Goal: Information Seeking & Learning: Check status

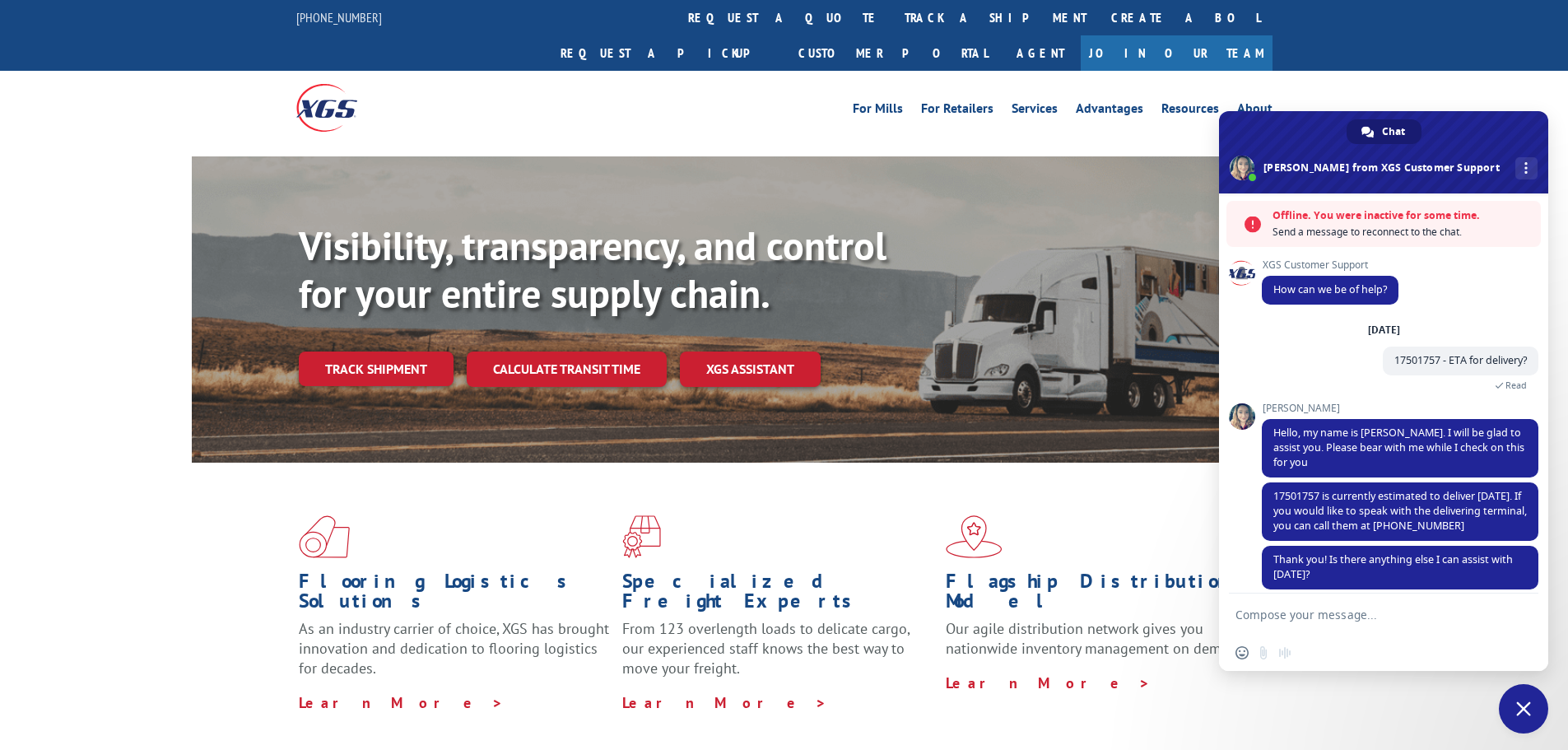
scroll to position [54, 0]
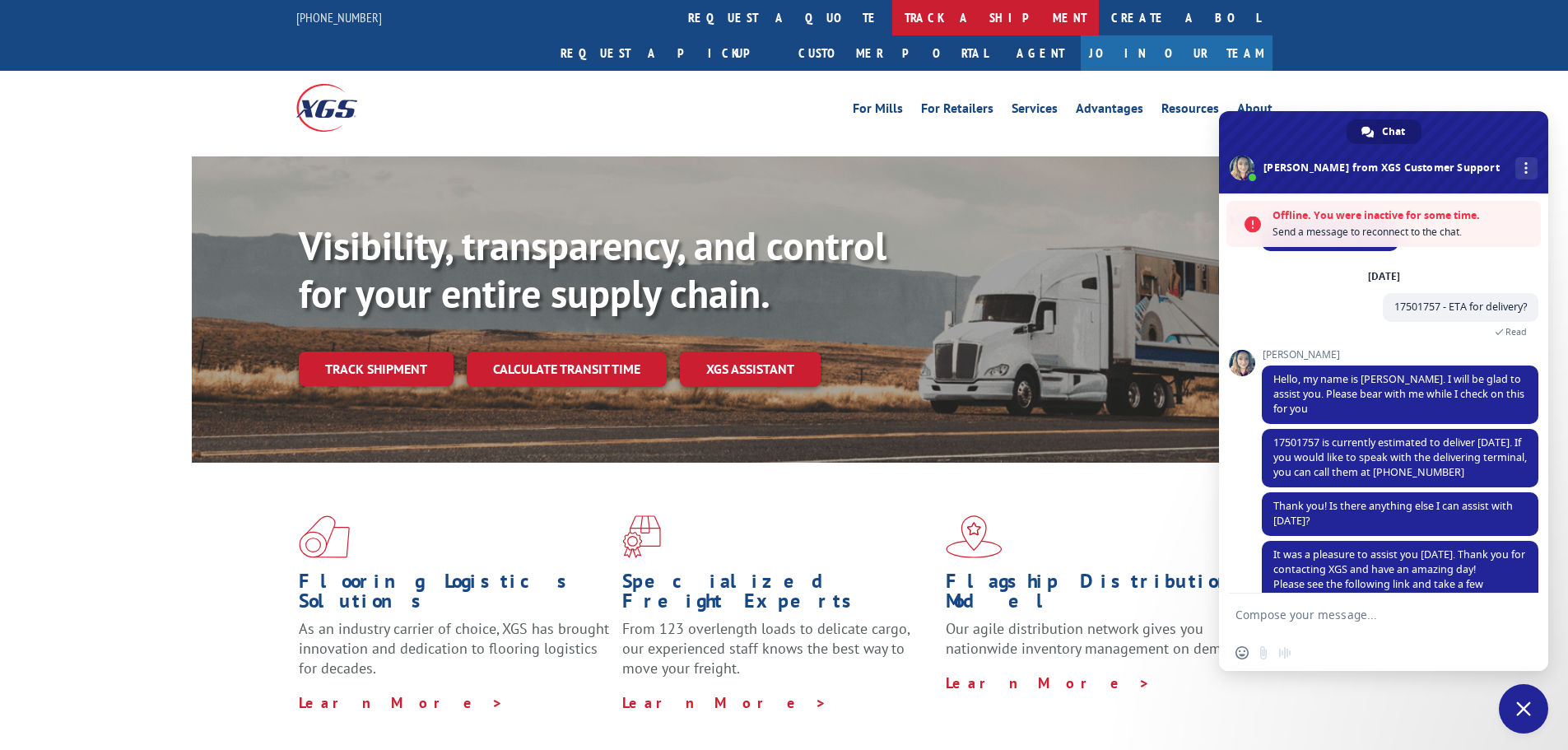
click at [892, 16] on link "track a shipment" at bounding box center [995, 18] width 207 height 36
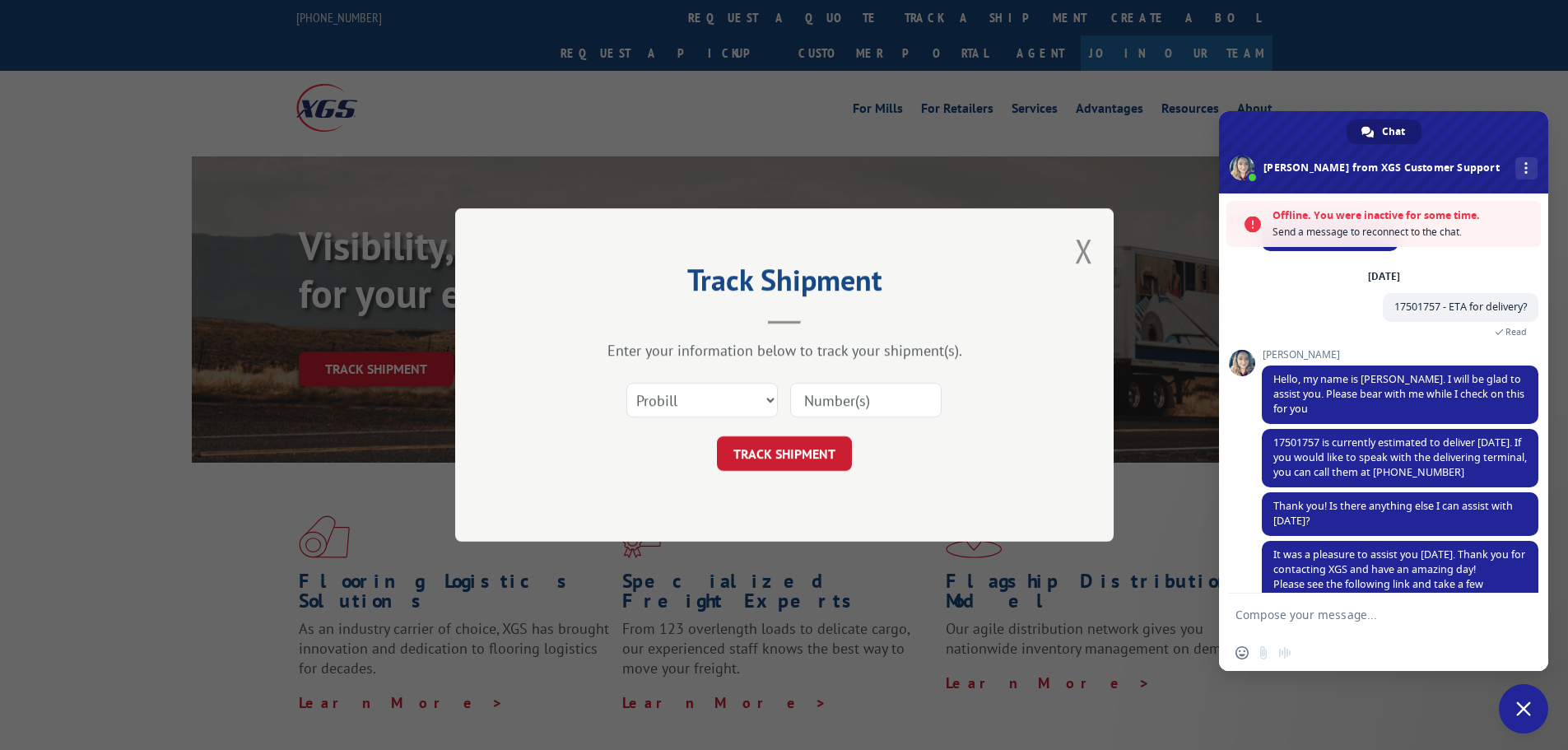
paste input "17501663"
type input "17501663"
click at [797, 462] on button "TRACK SHIPMENT" at bounding box center [784, 454] width 135 height 35
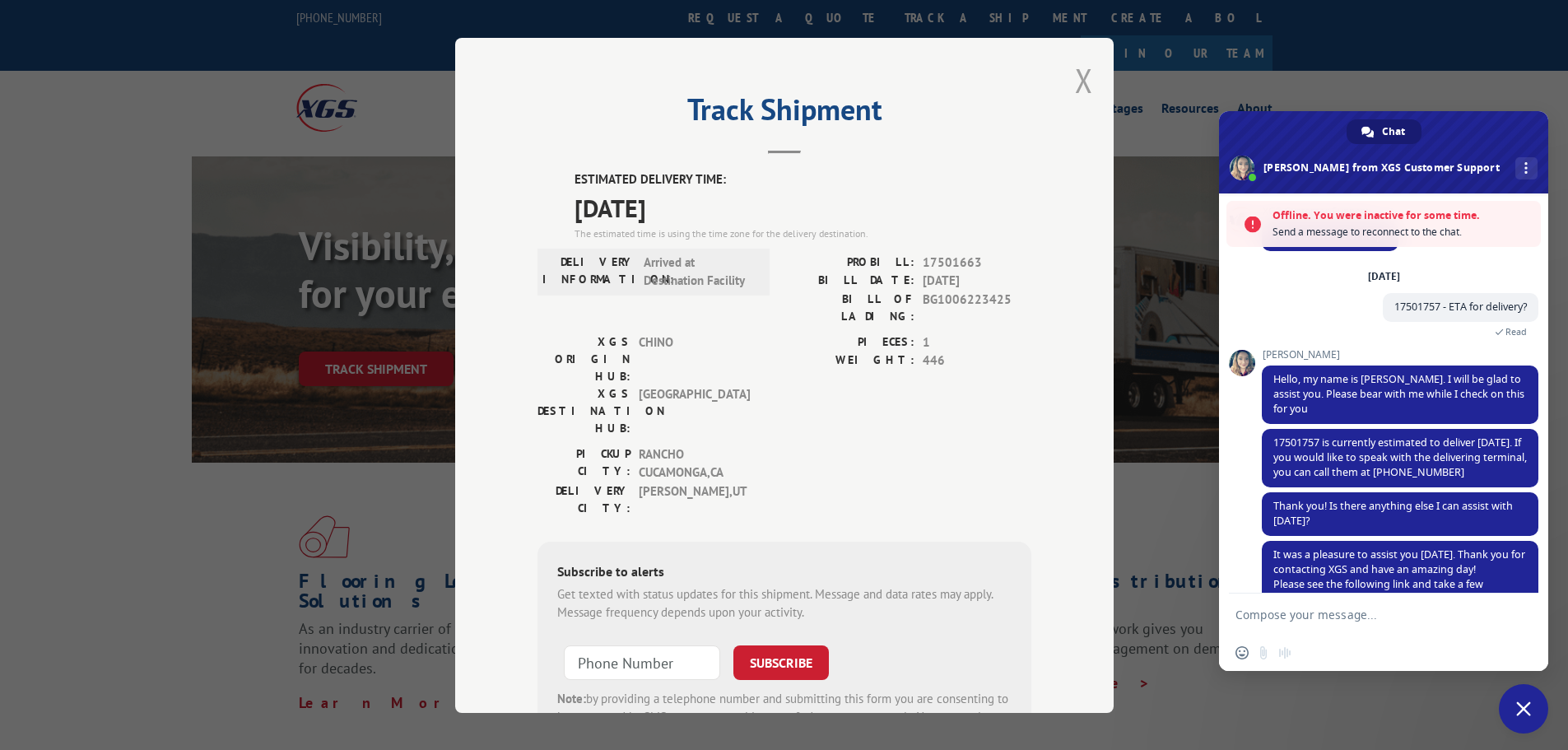
click at [1082, 73] on button "Close modal" at bounding box center [1084, 81] width 18 height 44
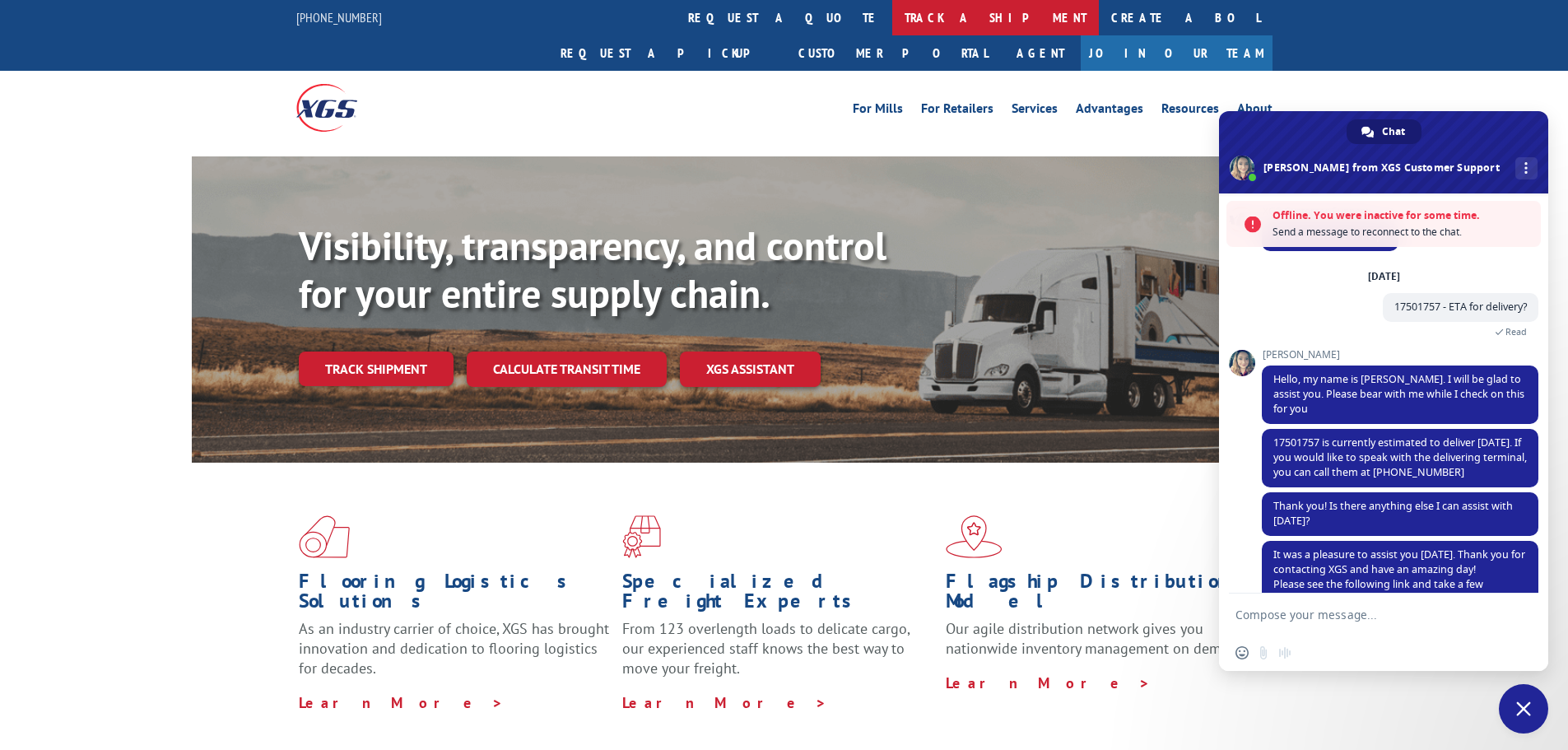
click at [892, 12] on link "track a shipment" at bounding box center [995, 18] width 207 height 36
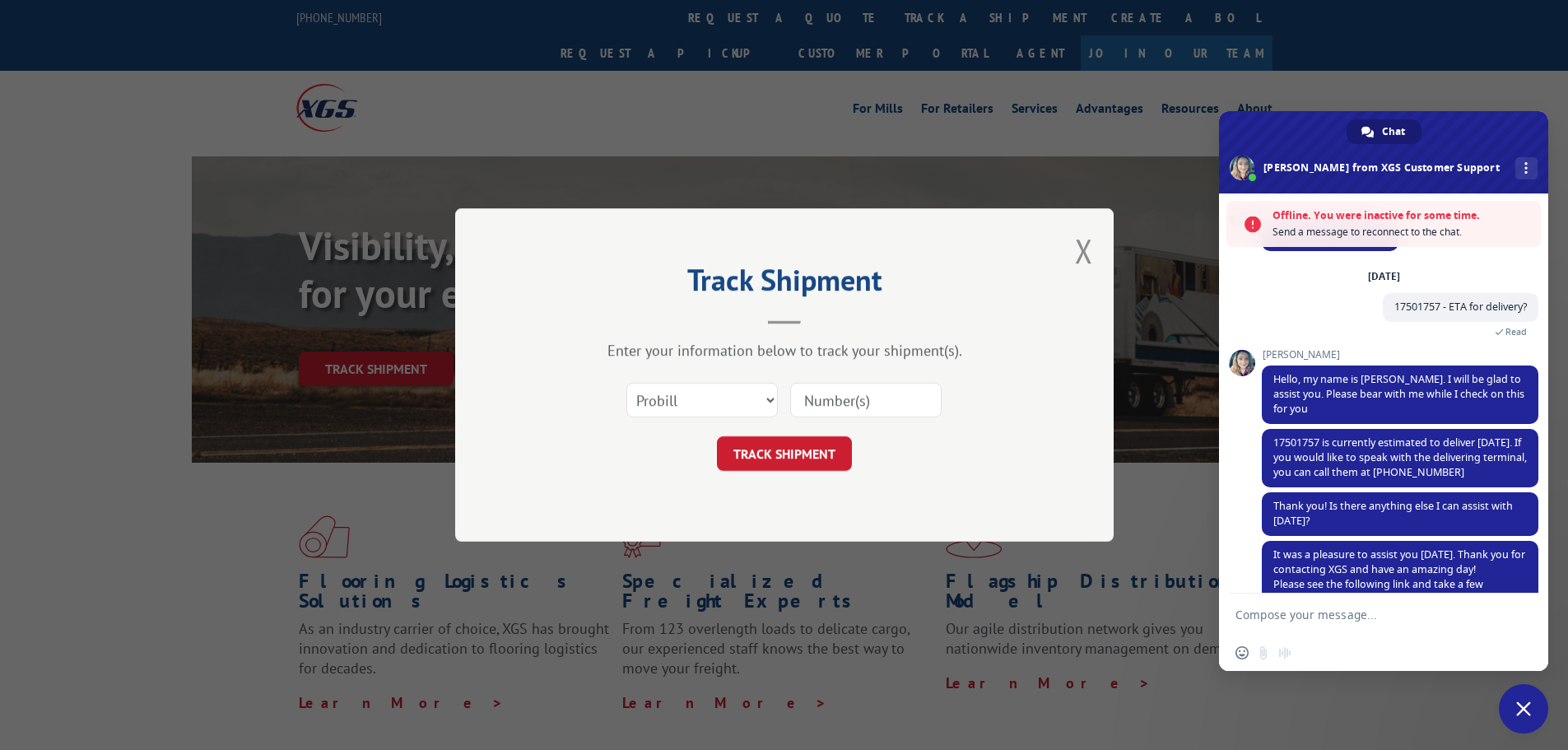
paste input "17500047"
type input "17500047"
click at [766, 475] on div "Track Shipment Enter your information below to track your shipment(s). Select c…" at bounding box center [784, 374] width 658 height 333
click at [799, 445] on button "TRACK SHIPMENT" at bounding box center [784, 454] width 135 height 35
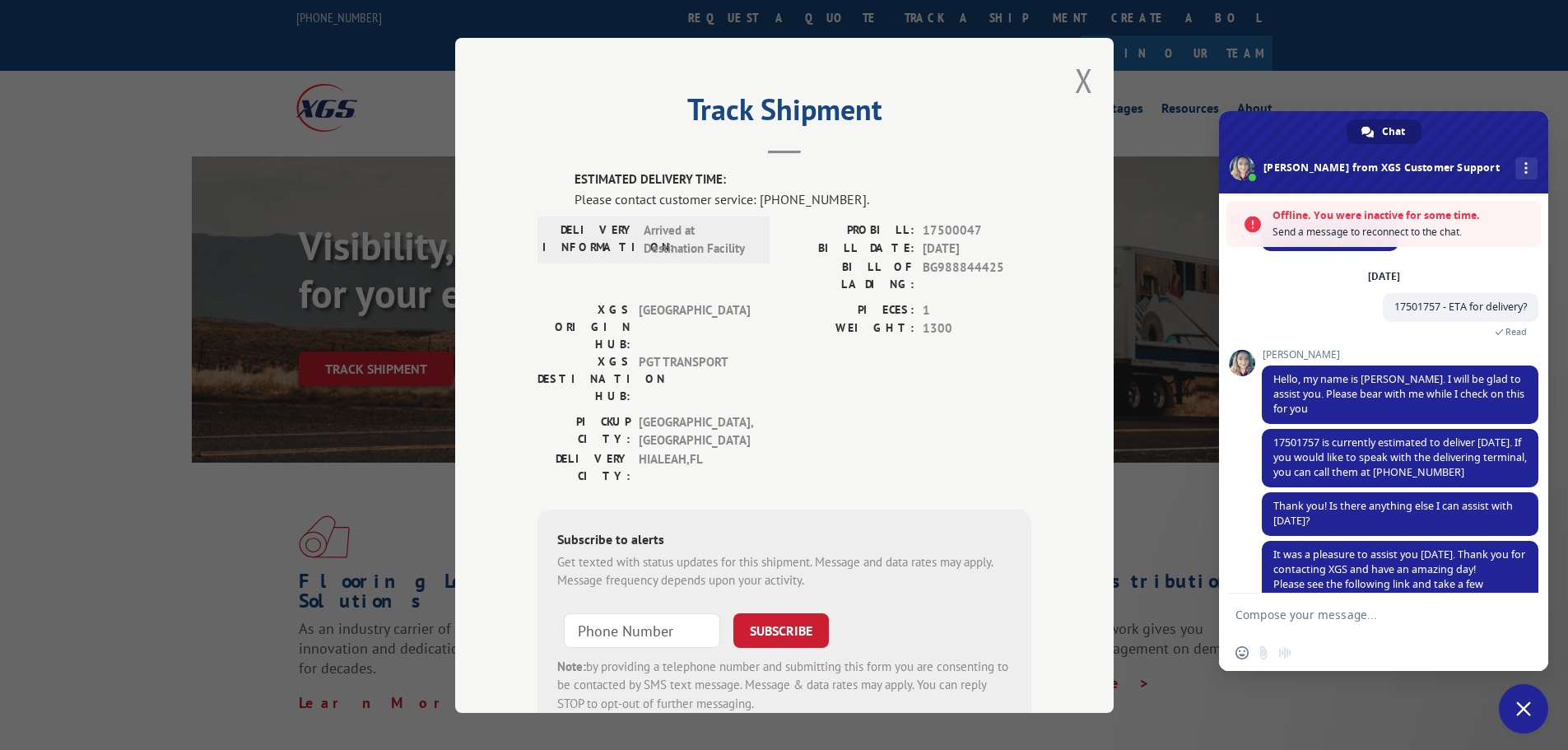
click at [1068, 85] on div "Track Shipment ESTIMATED DELIVERY TIME: Please contact customer service: [PHONE…" at bounding box center [784, 375] width 658 height 675
click at [1080, 78] on button "Close modal" at bounding box center [1084, 81] width 18 height 44
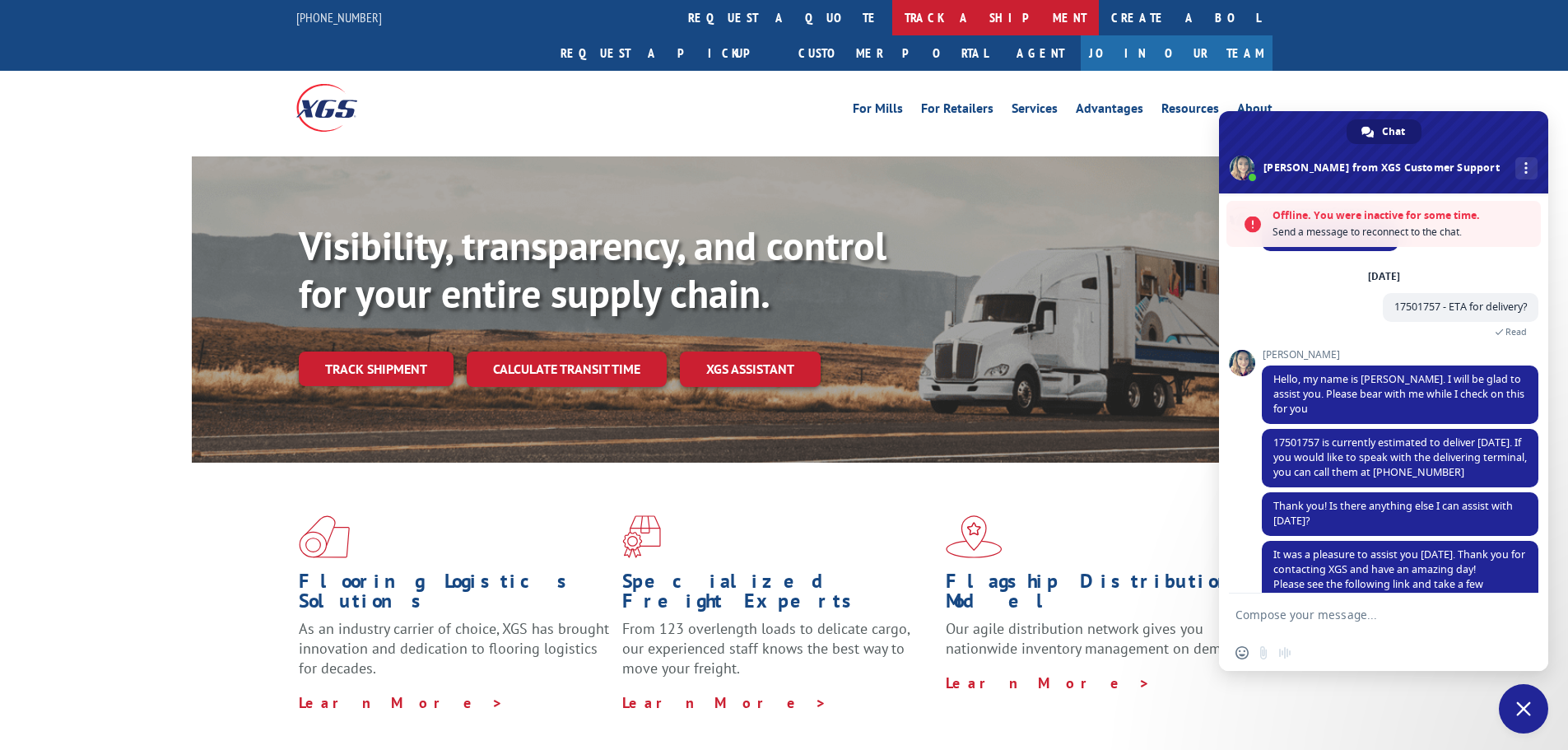
click at [892, 12] on link "track a shipment" at bounding box center [995, 18] width 207 height 36
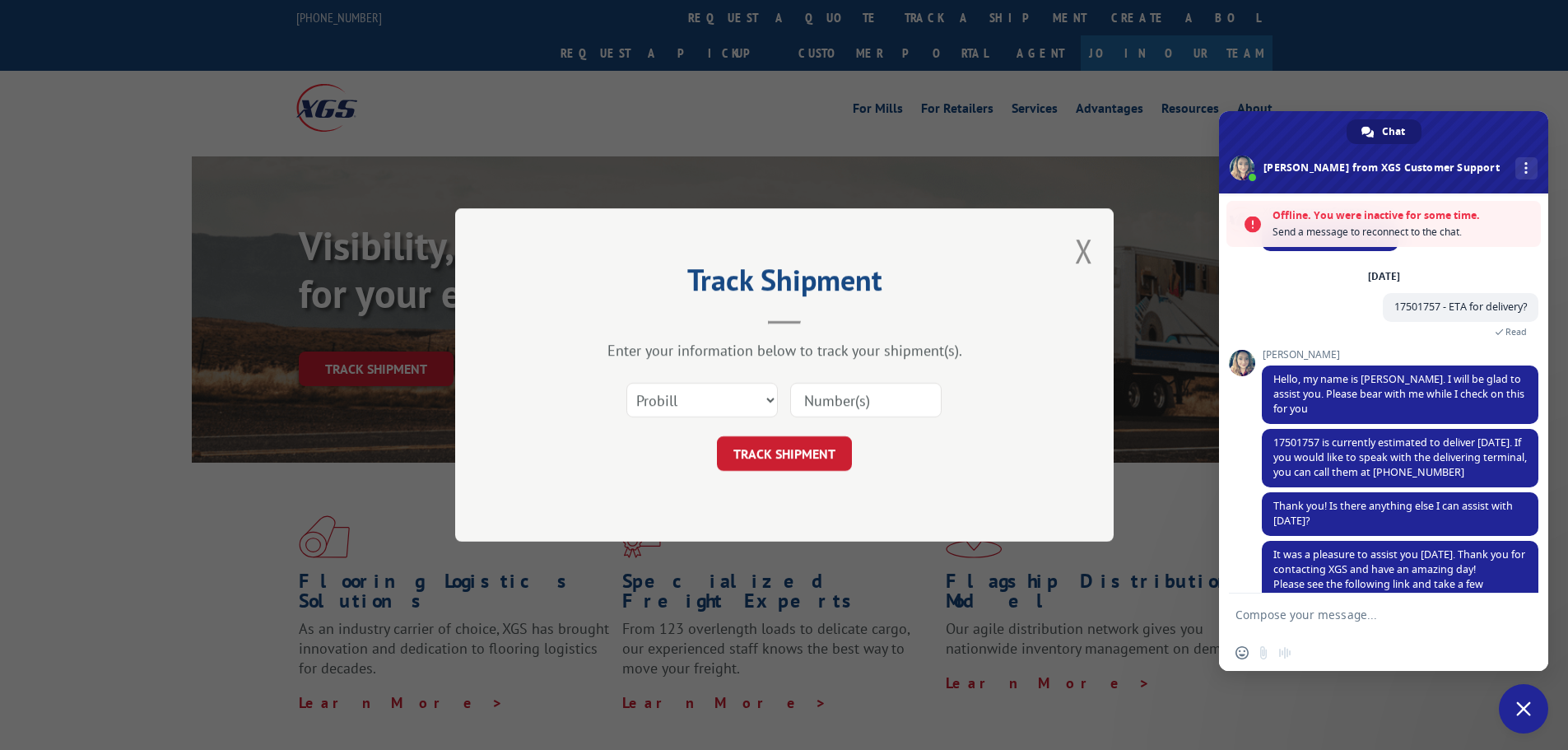
paste input "17587209"
type input "17587209"
click at [792, 477] on div "Track Shipment Enter your information below to track your shipment(s). Select c…" at bounding box center [784, 374] width 658 height 333
click at [791, 465] on button "TRACK SHIPMENT" at bounding box center [784, 454] width 135 height 35
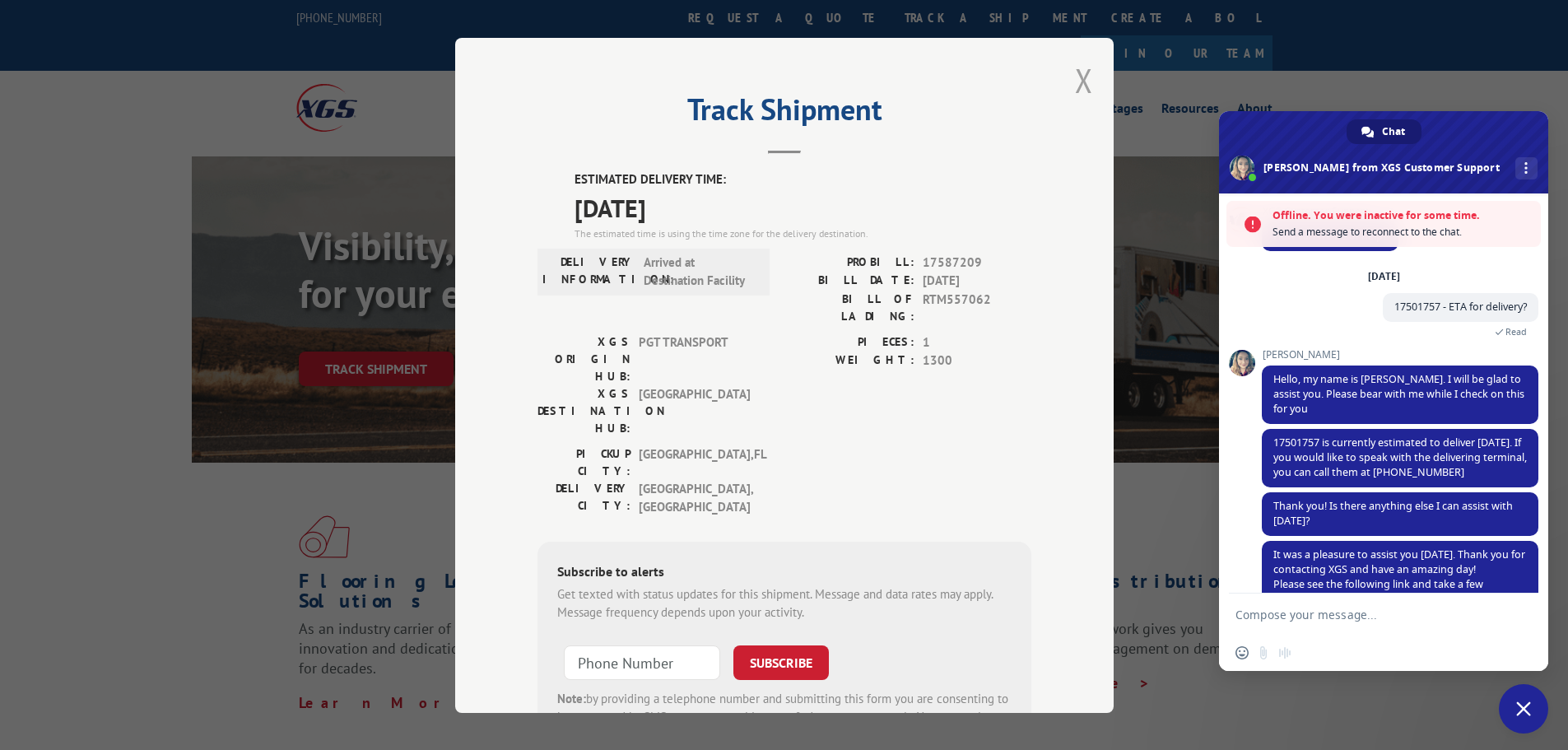
click at [1084, 86] on button "Close modal" at bounding box center [1084, 81] width 18 height 44
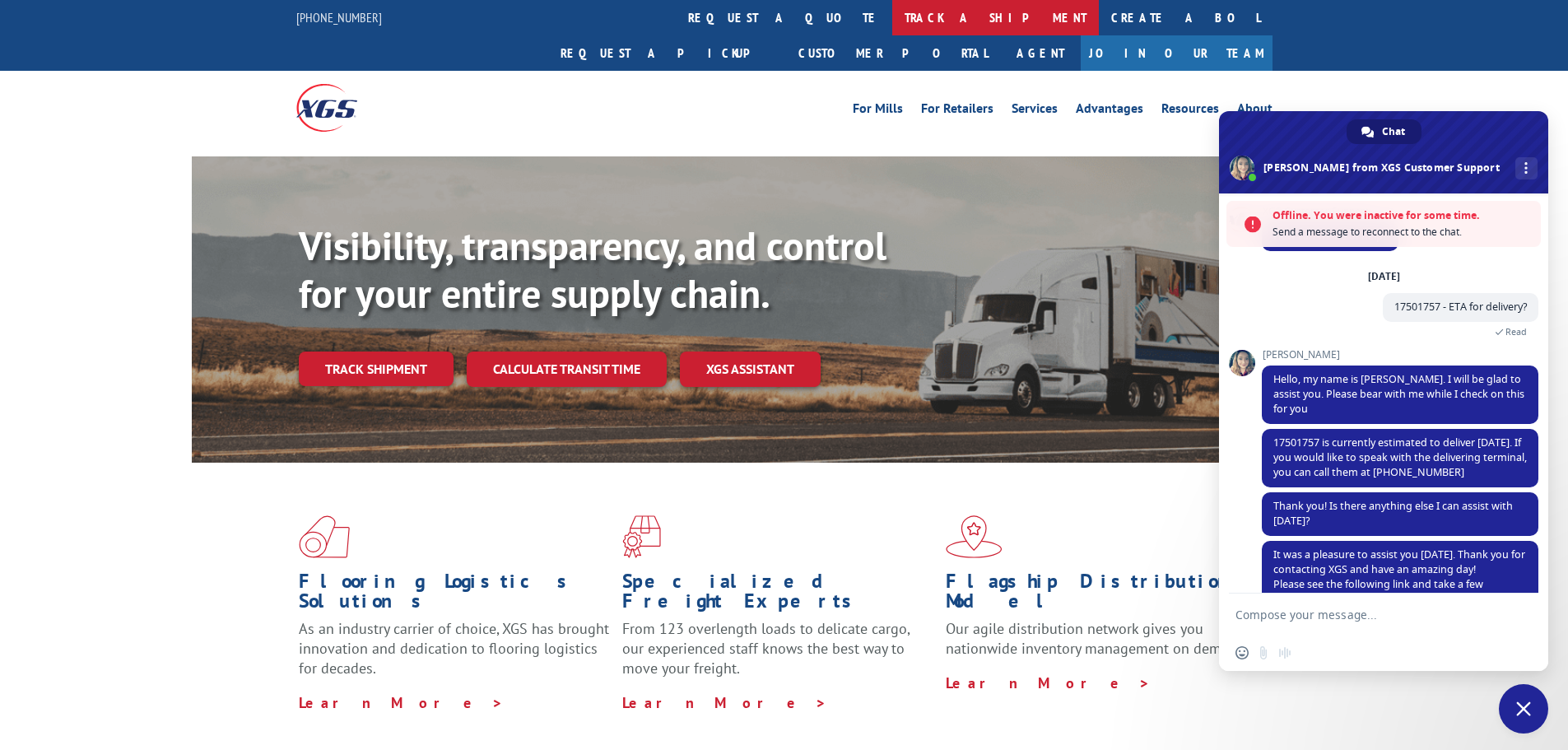
click at [892, 12] on link "track a shipment" at bounding box center [995, 18] width 207 height 36
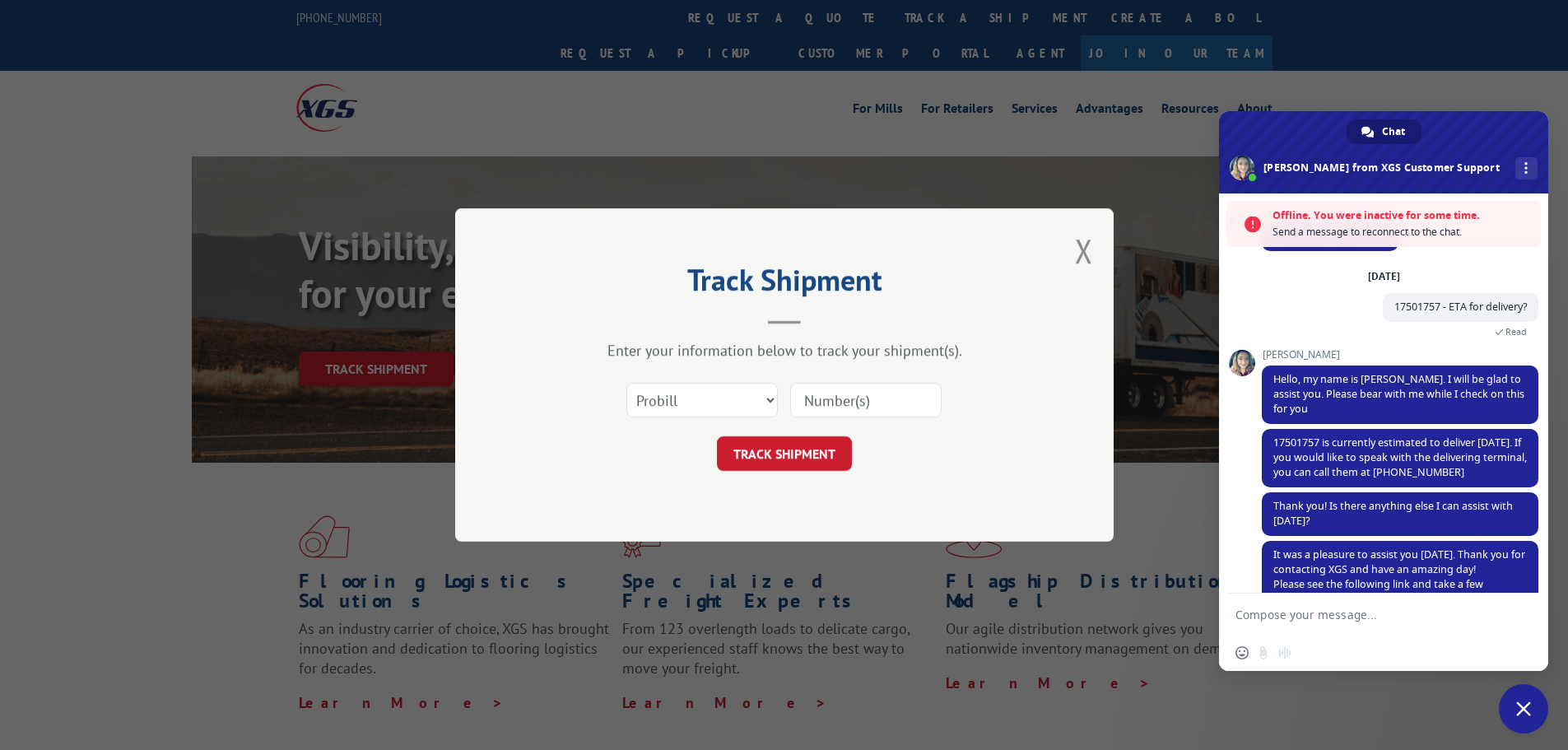
paste input "17500047"
type input "17500047"
click at [800, 452] on button "TRACK SHIPMENT" at bounding box center [784, 454] width 135 height 35
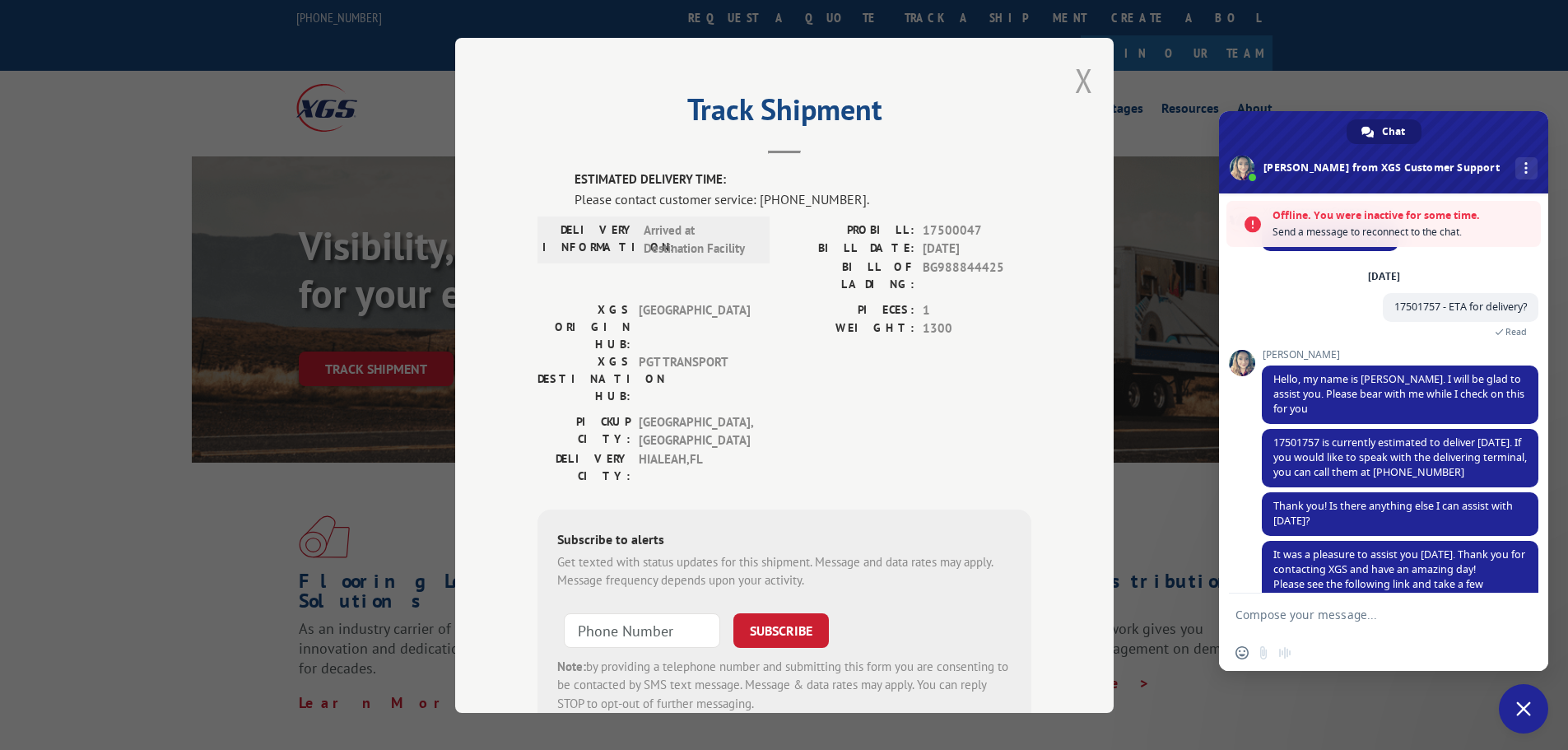
click at [1078, 84] on button "Close modal" at bounding box center [1084, 81] width 18 height 44
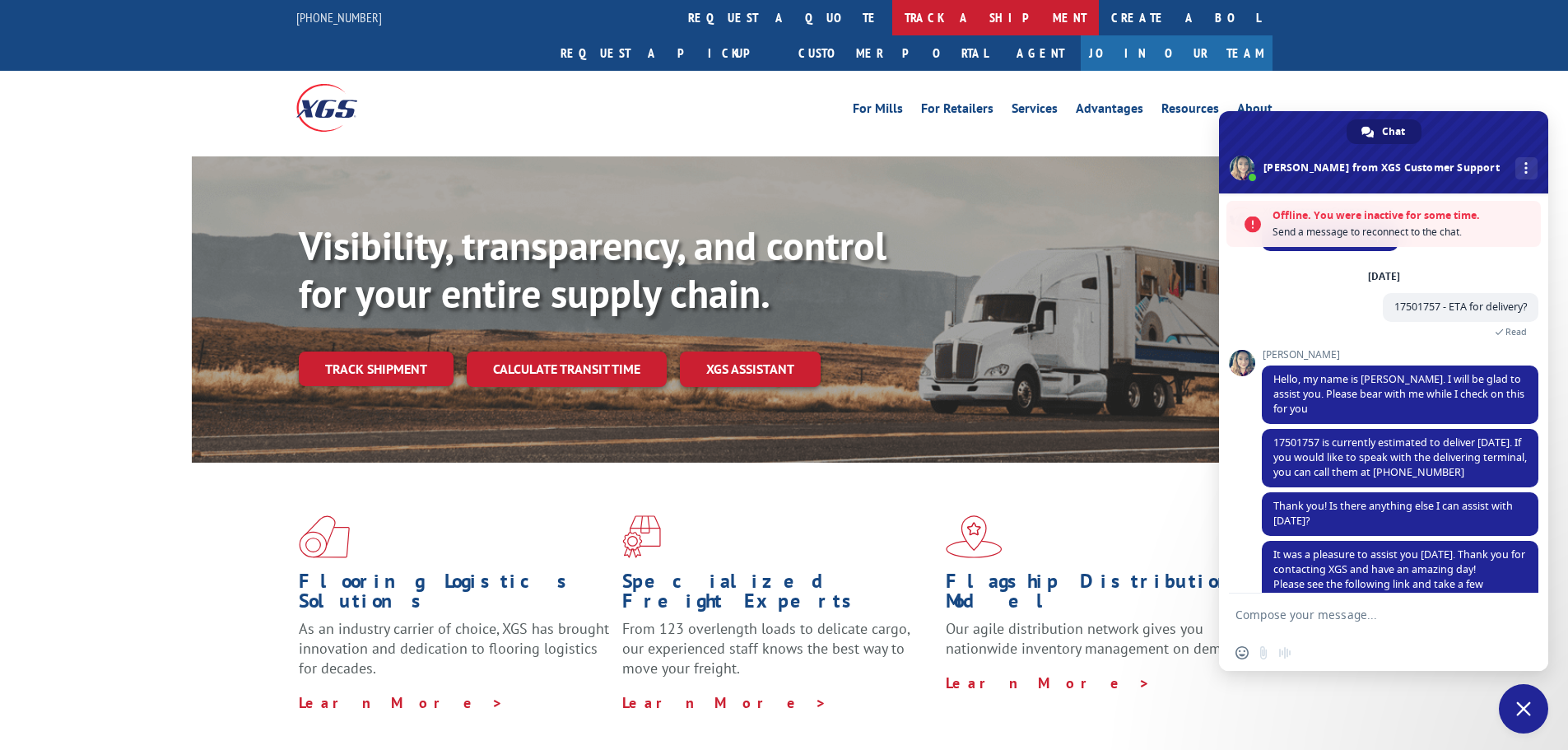
click at [892, 22] on link "track a shipment" at bounding box center [995, 18] width 207 height 36
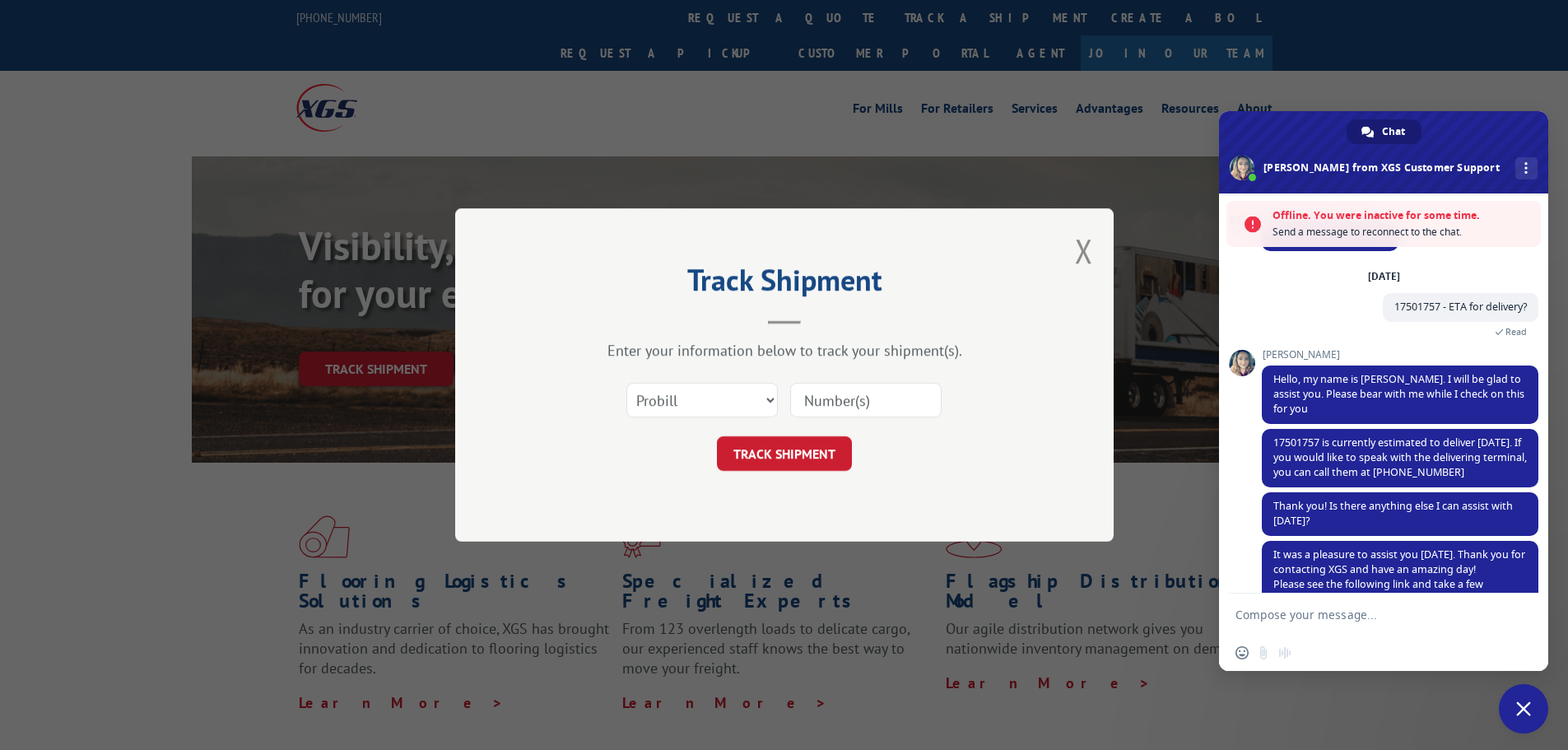
paste input "17501663"
type input "17501663"
click at [800, 461] on button "TRACK SHIPMENT" at bounding box center [784, 454] width 135 height 35
